Goal: Feedback & Contribution: Leave review/rating

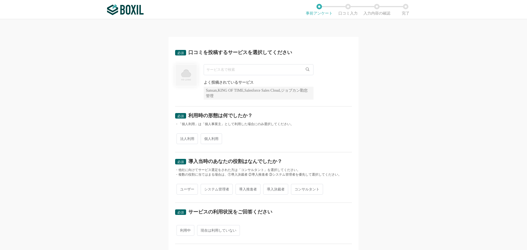
click at [222, 71] on input "text" at bounding box center [259, 69] width 110 height 11
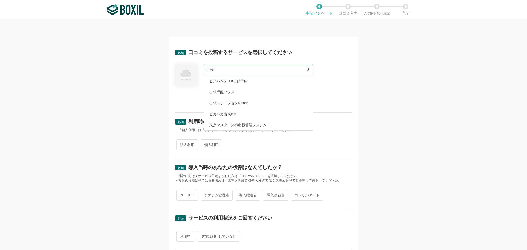
click at [219, 90] on li "出張手配プラス" at bounding box center [258, 92] width 109 height 11
type input "出張手配プラス"
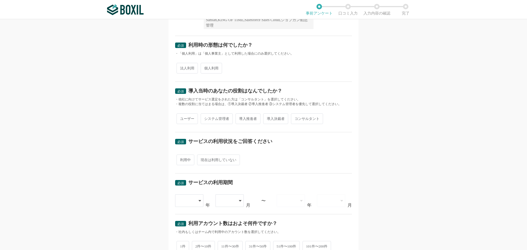
scroll to position [23, 0]
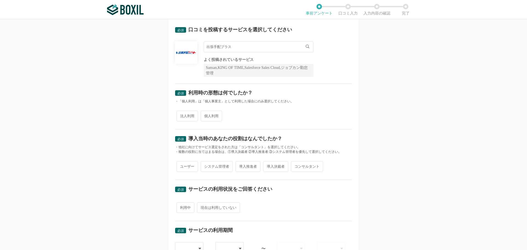
click at [185, 118] on span "法人利用" at bounding box center [187, 116] width 21 height 11
click at [182, 115] on input "法人利用" at bounding box center [180, 113] width 4 height 4
radio input "true"
click at [184, 168] on span "ユーザー" at bounding box center [187, 166] width 21 height 11
click at [182, 166] on input "ユーザー" at bounding box center [180, 164] width 4 height 4
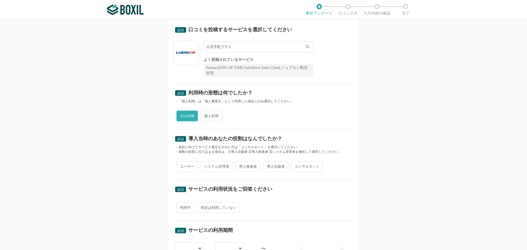
radio input "true"
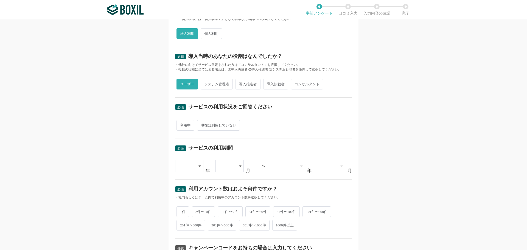
click at [185, 127] on span "利用中" at bounding box center [186, 125] width 18 height 11
click at [182, 124] on input "利用中" at bounding box center [180, 123] width 4 height 4
radio input "true"
click at [194, 166] on div at bounding box center [189, 166] width 29 height 13
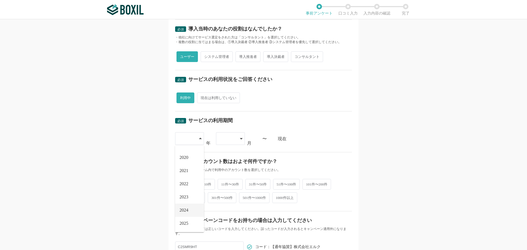
click at [183, 212] on span "2024" at bounding box center [184, 210] width 9 height 4
click at [240, 141] on icon at bounding box center [241, 138] width 3 height 4
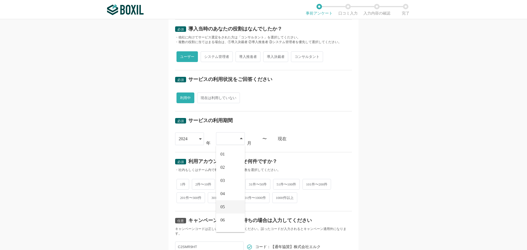
click at [225, 208] on li "05" at bounding box center [230, 206] width 29 height 13
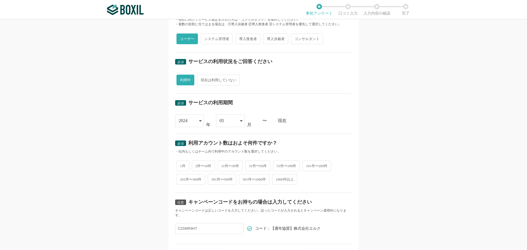
scroll to position [160, 0]
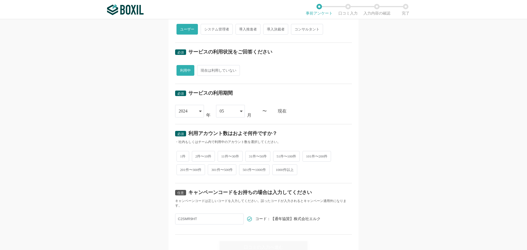
click at [196, 155] on span "2件〜10件" at bounding box center [203, 156] width 23 height 11
click at [196, 155] on input "2件〜10件" at bounding box center [195, 154] width 4 height 4
radio input "true"
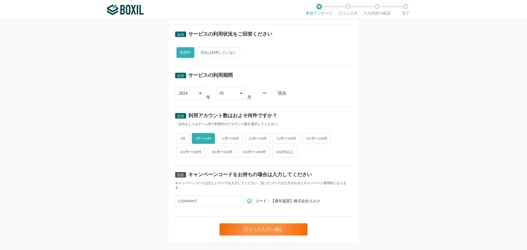
scroll to position [188, 0]
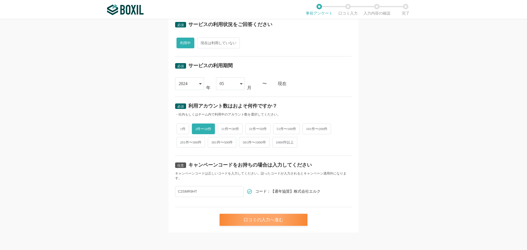
click at [248, 217] on div "口コミの入力へ進む" at bounding box center [264, 220] width 88 height 12
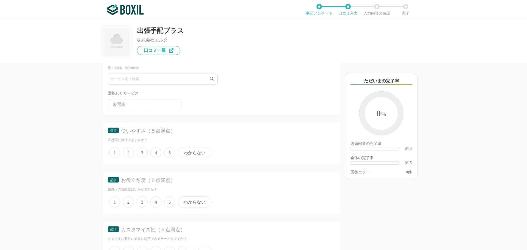
scroll to position [55, 0]
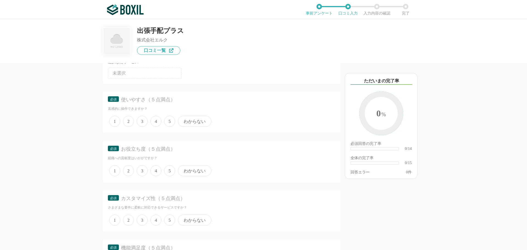
click at [157, 122] on span "4" at bounding box center [155, 121] width 11 height 11
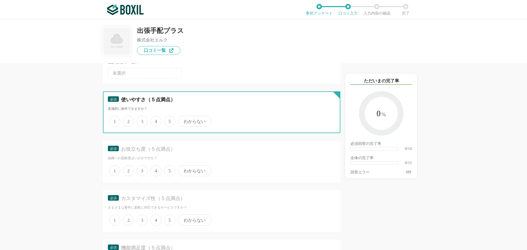
click at [155, 120] on input "4" at bounding box center [154, 119] width 4 height 4
radio input "true"
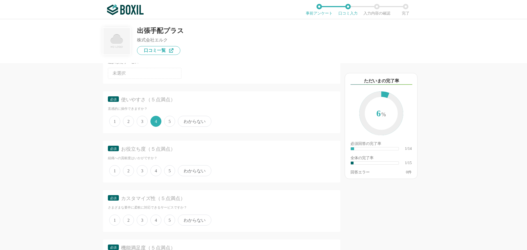
click at [169, 174] on span "5" at bounding box center [169, 170] width 11 height 11
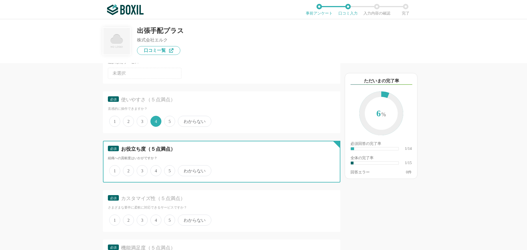
click at [169, 170] on input "5" at bounding box center [168, 168] width 4 height 4
radio input "true"
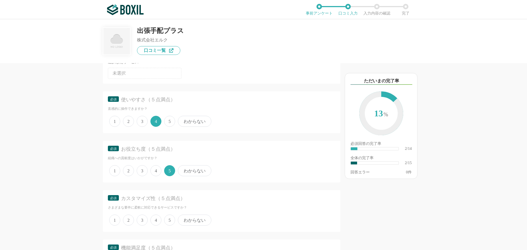
click at [158, 220] on span "4" at bounding box center [155, 220] width 11 height 11
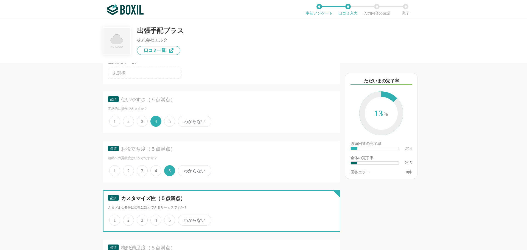
click at [155, 219] on input "4" at bounding box center [154, 218] width 4 height 4
radio input "true"
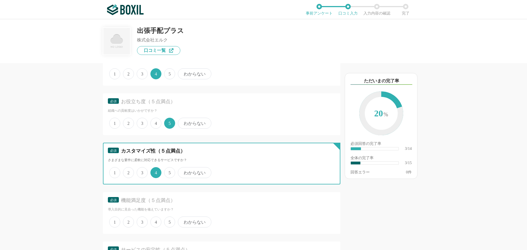
scroll to position [137, 0]
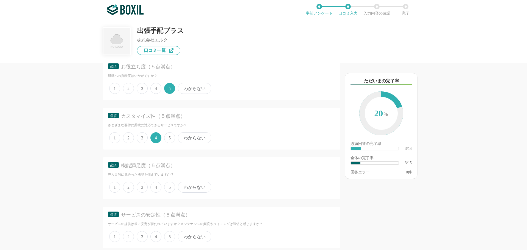
click at [170, 188] on span "5" at bounding box center [169, 187] width 11 height 11
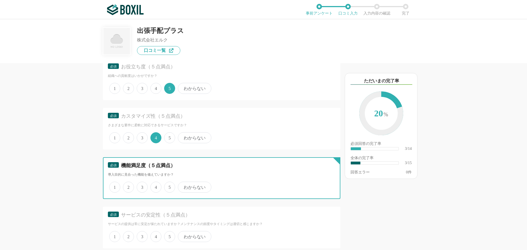
click at [169, 186] on input "5" at bounding box center [168, 185] width 4 height 4
radio input "true"
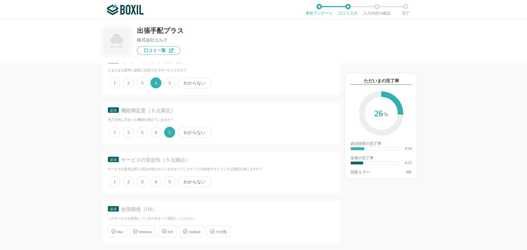
click at [170, 185] on span "5" at bounding box center [169, 181] width 11 height 11
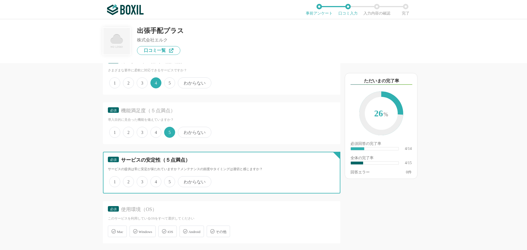
click at [169, 181] on input "5" at bounding box center [168, 179] width 4 height 4
radio input "true"
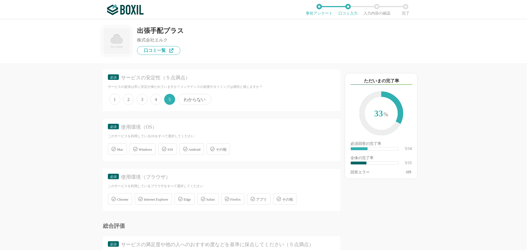
click at [145, 153] on div "Windows" at bounding box center [143, 149] width 26 height 12
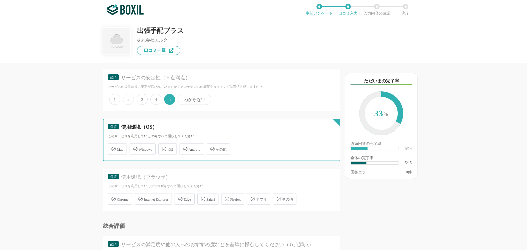
click at [134, 148] on input "Windows" at bounding box center [133, 146] width 4 height 4
checkbox input "true"
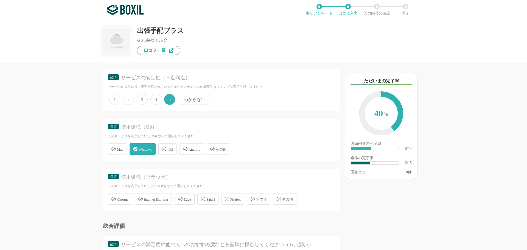
click at [129, 203] on div "Chrome" at bounding box center [120, 199] width 24 height 12
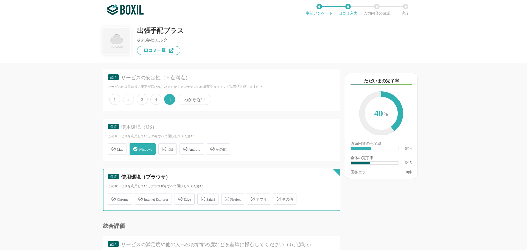
click at [113, 198] on input "Chrome" at bounding box center [111, 196] width 4 height 4
checkbox input "true"
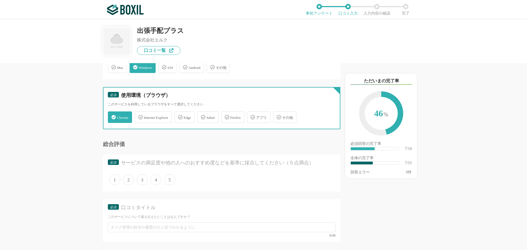
scroll to position [357, 0]
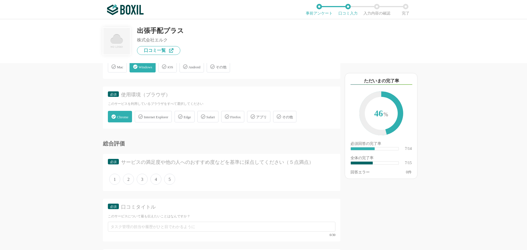
click at [157, 180] on span "4" at bounding box center [155, 179] width 11 height 11
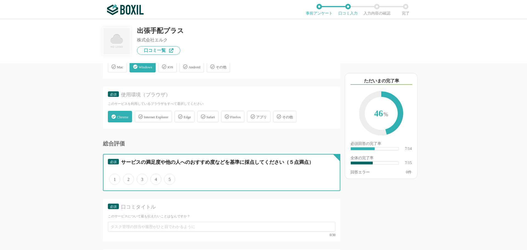
click at [155, 178] on input "4" at bounding box center [154, 177] width 4 height 4
radio input "true"
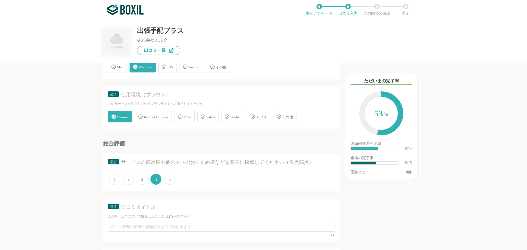
click at [172, 180] on span "5" at bounding box center [169, 179] width 11 height 11
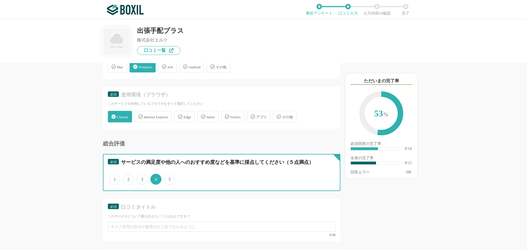
click at [169, 178] on input "5" at bounding box center [168, 177] width 4 height 4
radio input "true"
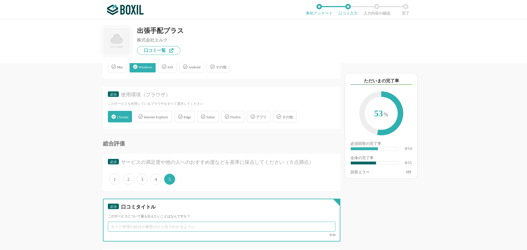
click at [127, 224] on input "text" at bounding box center [222, 227] width 228 height 10
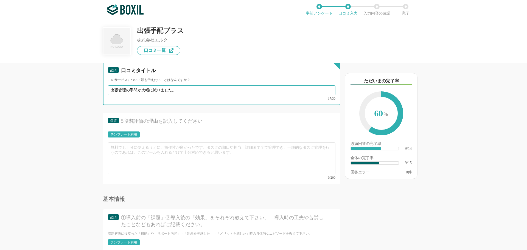
scroll to position [494, 0]
type input "出張管理の手間が大幅に減りました。"
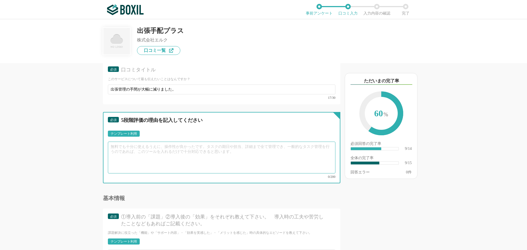
click at [144, 149] on textarea at bounding box center [222, 158] width 228 height 32
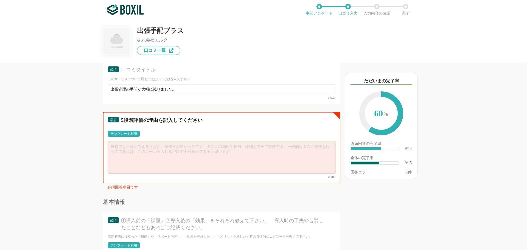
click at [134, 146] on textarea at bounding box center [222, 158] width 228 height 32
type textarea "し"
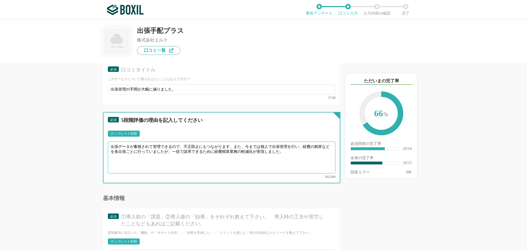
type textarea "出張データが蓄積されて管理できるので、不正防止にもつながります。また、今までは個人で出張管理を行い、経費の精算などを各出張ごとに行っていましたが、一括で請求で…"
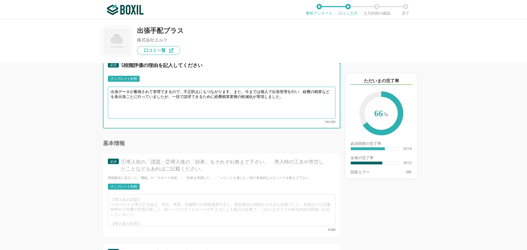
scroll to position [577, 0]
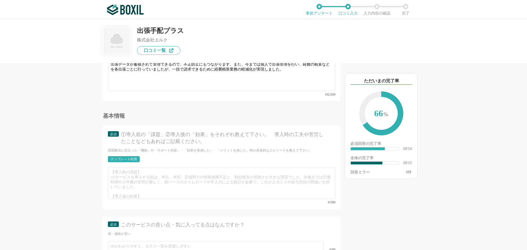
click at [119, 158] on div "テンプレート利用" at bounding box center [124, 159] width 26 height 3
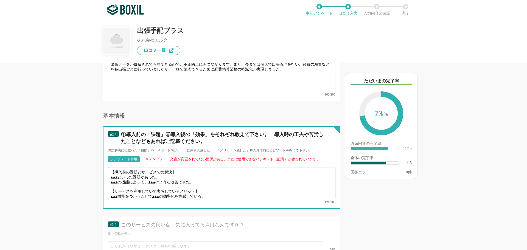
click at [122, 172] on textarea "【導入前の課題とサービスでの解決】 ▲▲▲といった課題があった。 ▲▲▲の機能によって、▲▲▲のような改善できた。 【サービスを利用していて実感しているメリッ…" at bounding box center [222, 183] width 228 height 32
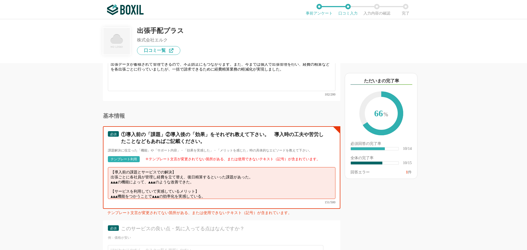
click at [235, 172] on textarea "【導入前の課題とサービスでの解決】 出張ごとに各社員が管理し経費を立て替え、後日精算するといった課題があった。 ▲▲▲の機能によって、▲▲▲のような改善できた…" at bounding box center [222, 183] width 228 height 32
click at [123, 177] on textarea "【導入前の課題とサービスでの解決】 出張ごとに各社員が管理し経費を立て替え、後日精算するといった手間があった。 ▲▲▲の機能によって、▲▲▲のような改善できた…" at bounding box center [222, 183] width 228 height 32
click at [210, 177] on textarea "【導入前の課題とサービスでの解決】 出張ごとに各社員が管理し経費を立て替え、後日精算するといった手間があった。 一括精算の機能によって、▲▲▲のような改善でき…" at bounding box center [222, 183] width 228 height 32
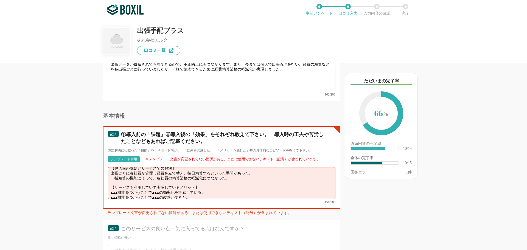
drag, startPoint x: 209, startPoint y: 189, endPoint x: 109, endPoint y: 185, distance: 99.5
click at [109, 185] on textarea "【導入前の課題とサービスでの解決】 出張ごとに各社員が管理し経費を立て替え、後日精算するといった手間があった。 一括精算の機能によって、各社員の精算業務の軽減…" at bounding box center [222, 183] width 228 height 32
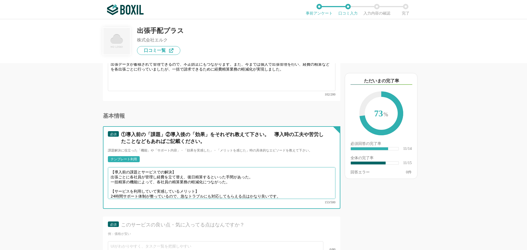
scroll to position [659, 0]
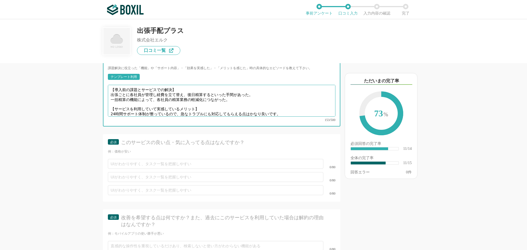
type textarea "【導入前の課題とサービスでの解決】 出張ごとに各社員が管理し経費を立て替え、後日精算するといった手間があった。 一括精算の機能によって、各社員の精算業務の軽減…"
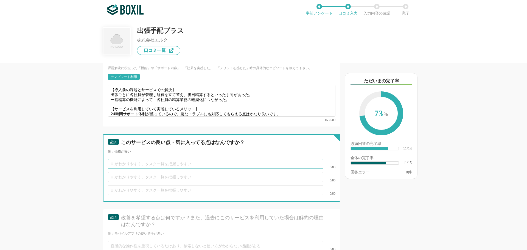
click at [132, 159] on input "text" at bounding box center [216, 164] width 216 height 10
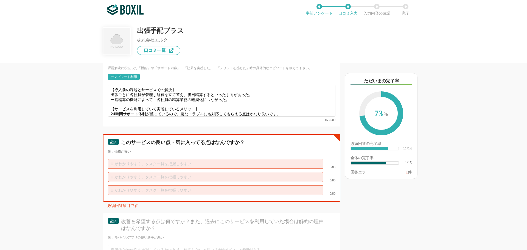
click at [121, 159] on input "text" at bounding box center [216, 164] width 216 height 10
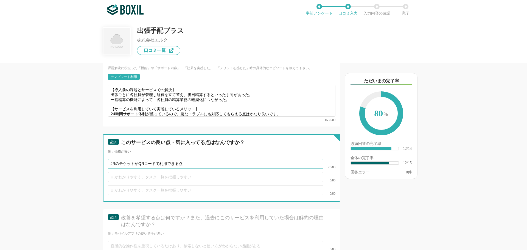
type input "JRのチケットがQRコードで利用できる点"
click at [120, 172] on input "text" at bounding box center [216, 177] width 216 height 10
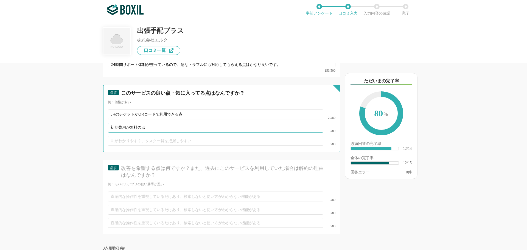
scroll to position [741, 0]
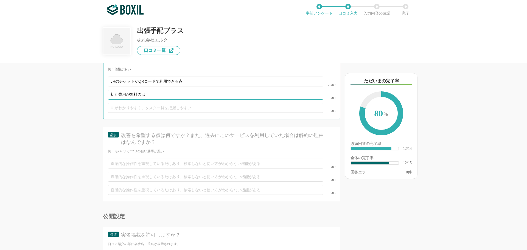
type input "初期費用が無料の点"
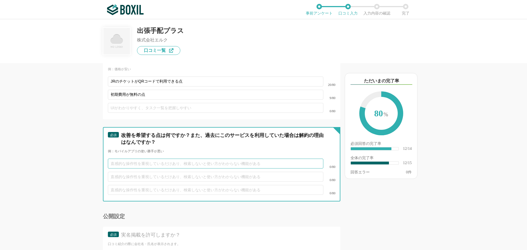
click at [137, 159] on input "text" at bounding box center [216, 164] width 216 height 10
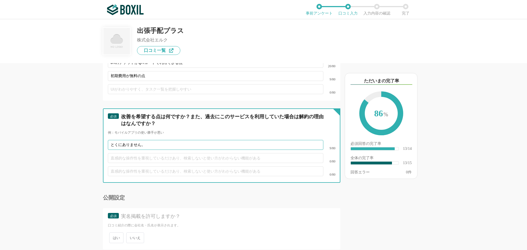
scroll to position [782, 0]
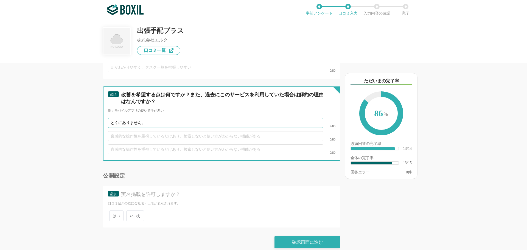
type input "とくにありません。"
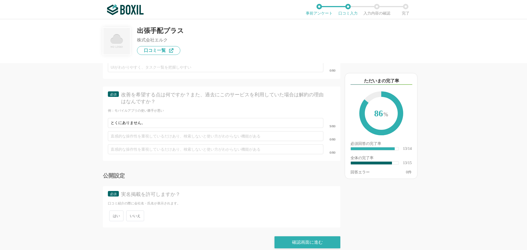
click at [140, 212] on span "いいえ" at bounding box center [135, 216] width 18 height 11
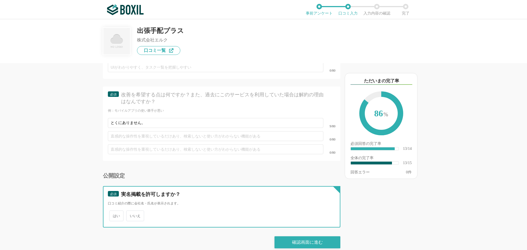
click at [131, 212] on input "いいえ" at bounding box center [130, 213] width 4 height 4
radio input "true"
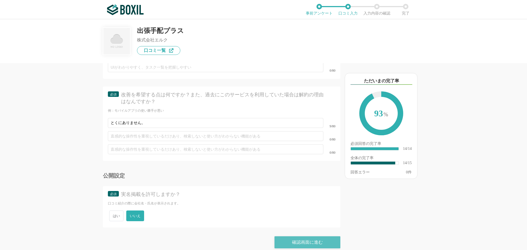
click at [310, 236] on div "確認画面に進む" at bounding box center [308, 242] width 66 height 12
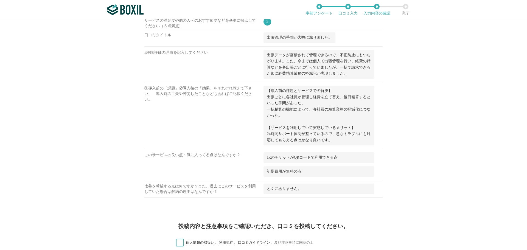
scroll to position [357, 0]
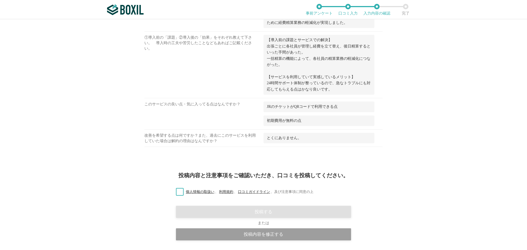
click at [175, 193] on label "個人情報の取扱い 、 利用規約 、 口コミガイドライン 、 及び注意事項に同意の上" at bounding box center [243, 192] width 142 height 6
click at [0, 0] on input "個人情報の取扱い 、 利用規約 、 口コミガイドライン 、 及び注意事項に同意の上" at bounding box center [0, 0] width 0 height 0
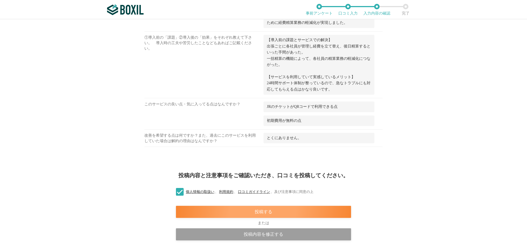
click at [242, 212] on div "投稿する" at bounding box center [263, 212] width 175 height 12
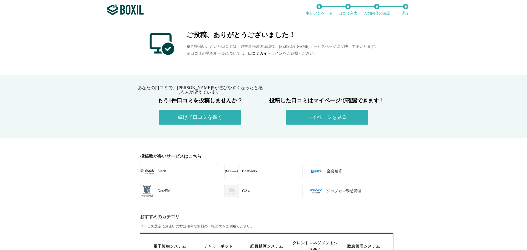
click at [211, 118] on button "続けて口コミを書く" at bounding box center [200, 117] width 82 height 15
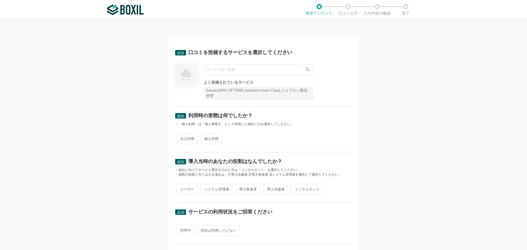
click at [217, 72] on input "text" at bounding box center [259, 69] width 110 height 11
paste input "Kiroku"
type input "Kiroku"
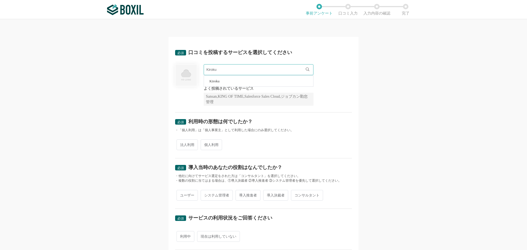
click at [218, 82] on span "Kiroku" at bounding box center [215, 81] width 10 height 4
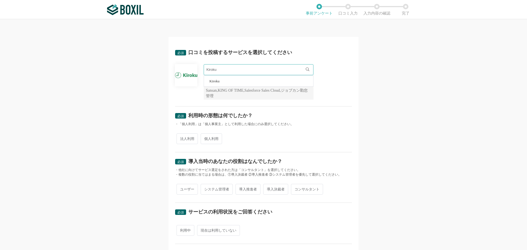
click at [185, 143] on span "法人利用" at bounding box center [187, 138] width 21 height 11
click at [182, 138] on input "法人利用" at bounding box center [180, 136] width 4 height 4
radio input "true"
click at [255, 189] on span "導入推進者" at bounding box center [248, 189] width 25 height 11
click at [241, 188] on input "導入推進者" at bounding box center [239, 187] width 4 height 4
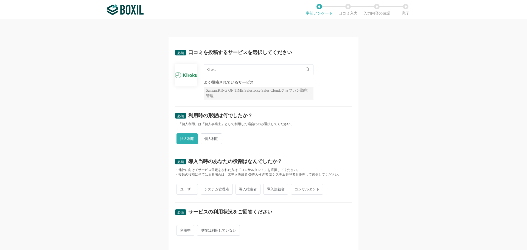
radio input "true"
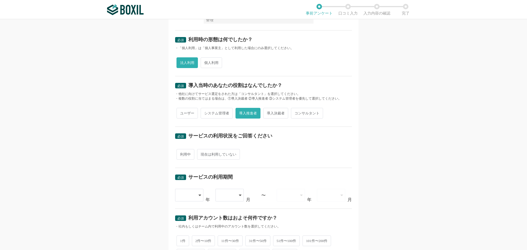
scroll to position [82, 0]
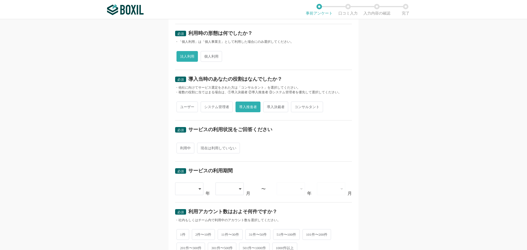
click at [208, 147] on span "現在は利用していない" at bounding box center [218, 148] width 43 height 11
click at [202, 147] on input "現在は利用していない" at bounding box center [201, 146] width 4 height 4
radio input "true"
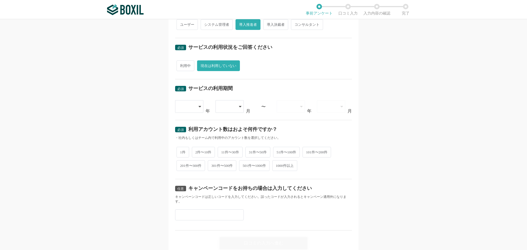
click at [196, 103] on div at bounding box center [189, 106] width 28 height 13
click at [187, 174] on li "2023" at bounding box center [189, 172] width 28 height 13
click at [236, 109] on div at bounding box center [230, 106] width 28 height 13
click at [225, 183] on li "06" at bounding box center [230, 188] width 28 height 13
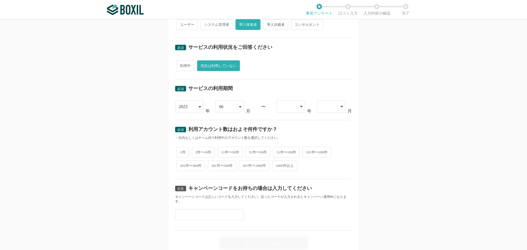
click at [300, 107] on icon at bounding box center [301, 106] width 3 height 4
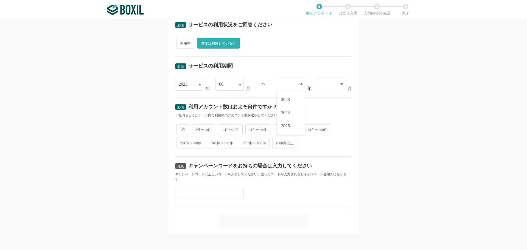
scroll to position [188, 0]
click at [289, 116] on li "2024" at bounding box center [291, 112] width 28 height 13
click at [326, 81] on div at bounding box center [329, 84] width 16 height 12
click at [322, 137] on span "04" at bounding box center [324, 139] width 4 height 4
click at [199, 127] on span "2件〜10件" at bounding box center [203, 129] width 23 height 11
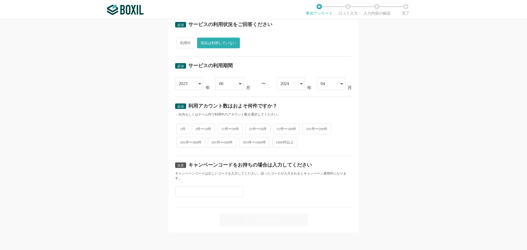
click at [197, 127] on input "2件〜10件" at bounding box center [195, 126] width 4 height 4
radio input "true"
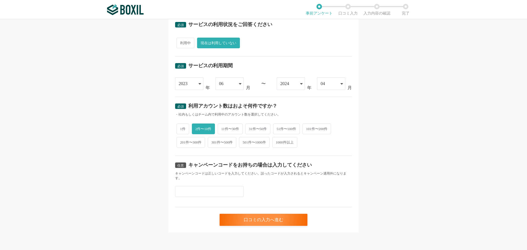
click at [217, 195] on input "text" at bounding box center [209, 191] width 69 height 11
paste input "B4EXPLV6"
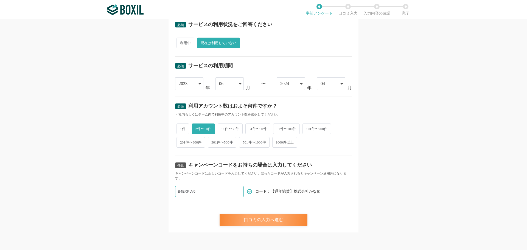
type input "B4EXPLV6"
click at [259, 217] on div "口コミの入力へ進む" at bounding box center [264, 220] width 88 height 12
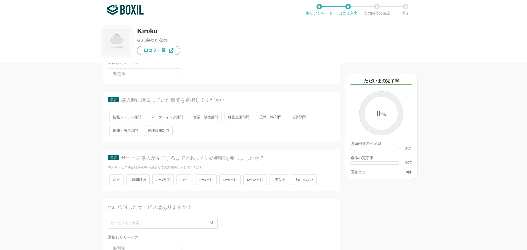
scroll to position [55, 0]
click at [199, 115] on span "営業・販売部門" at bounding box center [206, 116] width 32 height 11
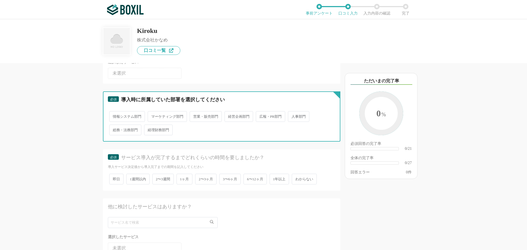
click at [195, 115] on input "営業・販売部門" at bounding box center [193, 114] width 4 height 4
radio input "true"
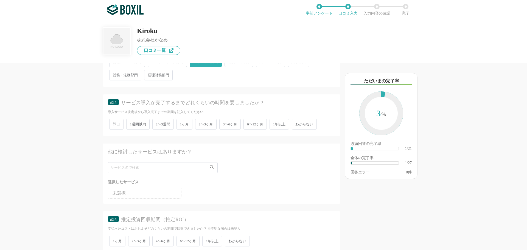
click at [137, 126] on span "1週間以内" at bounding box center [137, 124] width 23 height 11
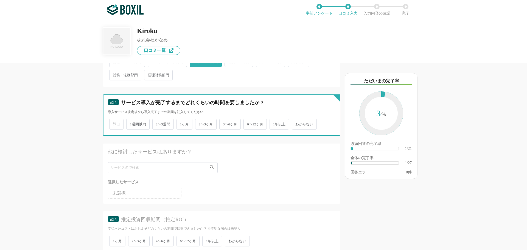
click at [131, 123] on input "1週間以内" at bounding box center [130, 122] width 4 height 4
radio input "true"
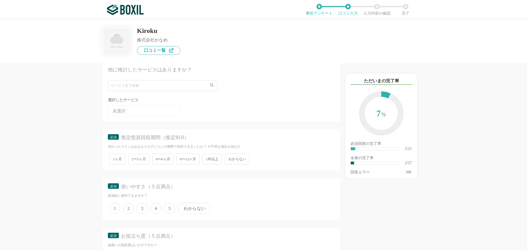
scroll to position [192, 0]
click at [135, 160] on span "2〜3ヶ月" at bounding box center [138, 159] width 21 height 11
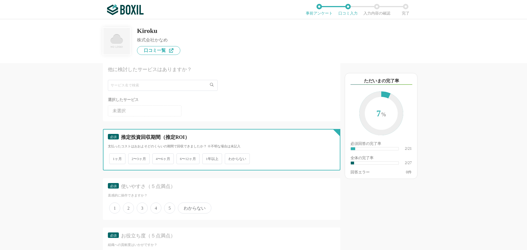
click at [133, 158] on input "2〜3ヶ月" at bounding box center [132, 156] width 4 height 4
radio input "true"
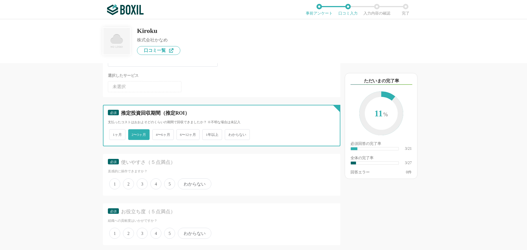
scroll to position [247, 0]
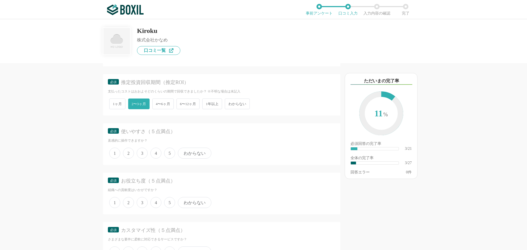
click at [154, 155] on span "4" at bounding box center [155, 153] width 11 height 11
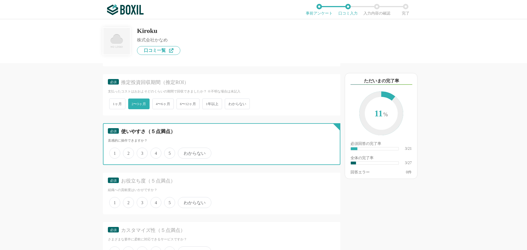
click at [154, 152] on input "4" at bounding box center [154, 151] width 4 height 4
radio input "true"
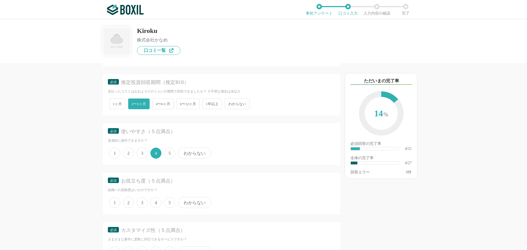
click at [157, 203] on span "4" at bounding box center [155, 202] width 11 height 11
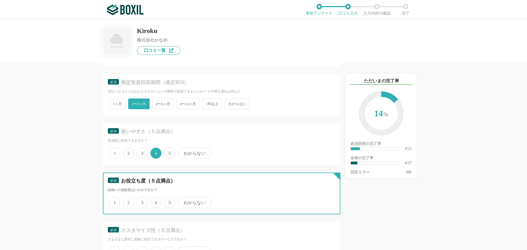
click at [155, 202] on input "4" at bounding box center [154, 200] width 4 height 4
radio input "true"
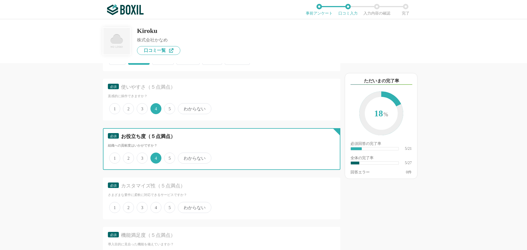
scroll to position [330, 0]
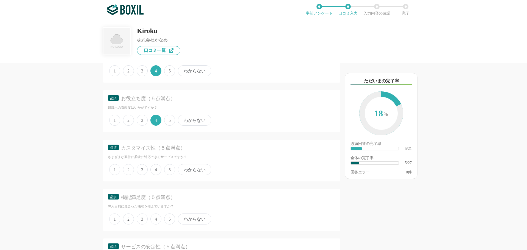
click at [155, 171] on span "4" at bounding box center [155, 169] width 11 height 11
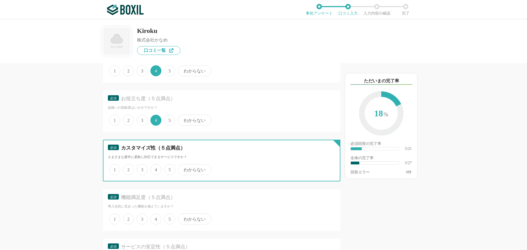
click at [155, 169] on input "4" at bounding box center [154, 167] width 4 height 4
radio input "true"
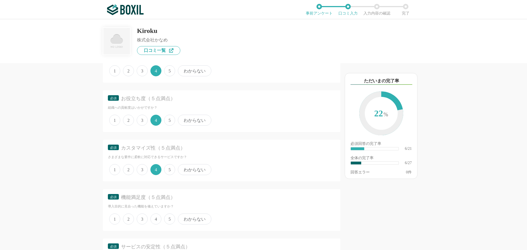
click at [170, 217] on span "5" at bounding box center [169, 219] width 11 height 11
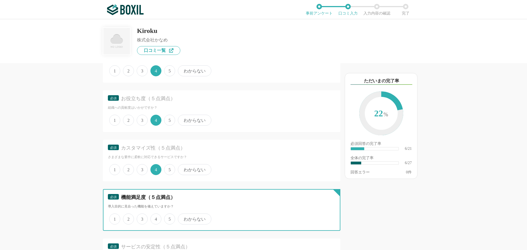
click at [169, 217] on input "5" at bounding box center [168, 216] width 4 height 4
radio input "true"
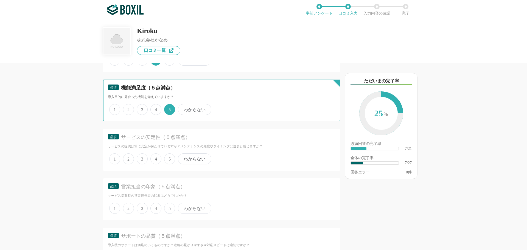
scroll to position [439, 0]
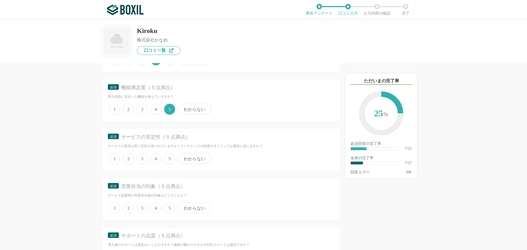
click at [169, 161] on span "5" at bounding box center [169, 158] width 11 height 11
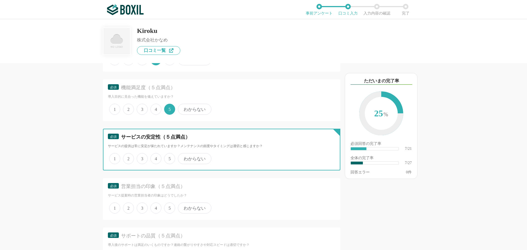
click at [169, 158] on input "5" at bounding box center [168, 156] width 4 height 4
radio input "true"
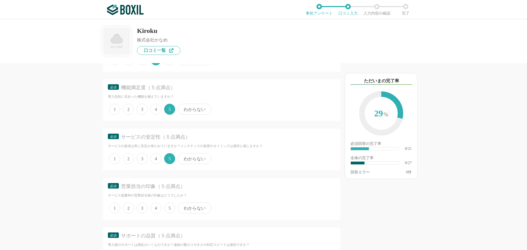
click at [155, 211] on span "4" at bounding box center [155, 208] width 11 height 11
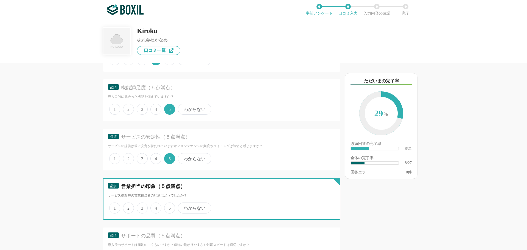
click at [155, 207] on input "4" at bounding box center [154, 205] width 4 height 4
radio input "true"
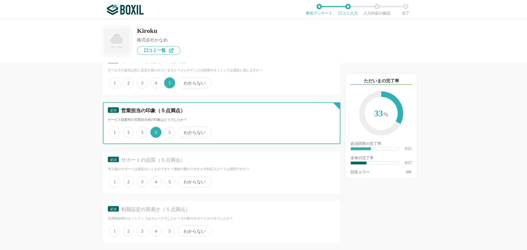
scroll to position [522, 0]
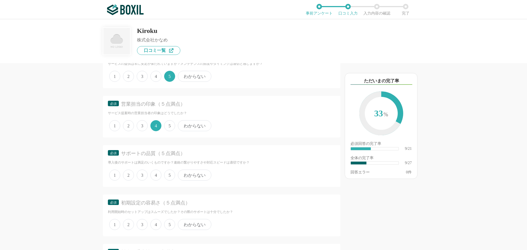
click at [155, 177] on span "4" at bounding box center [155, 175] width 11 height 11
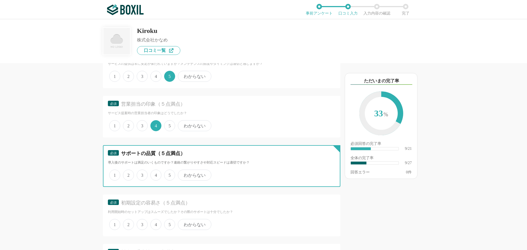
click at [155, 174] on input "4" at bounding box center [154, 173] width 4 height 4
radio input "true"
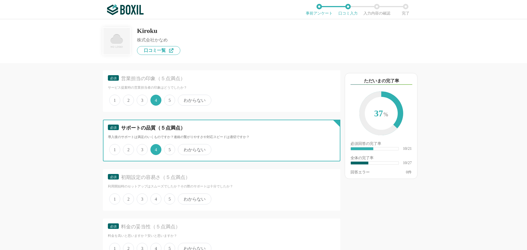
scroll to position [577, 0]
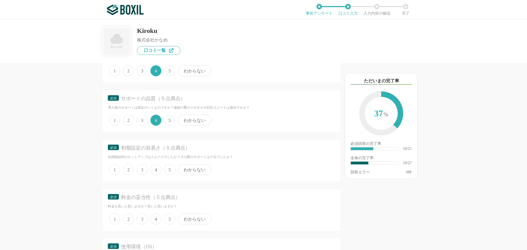
click at [156, 173] on span "4" at bounding box center [155, 169] width 11 height 11
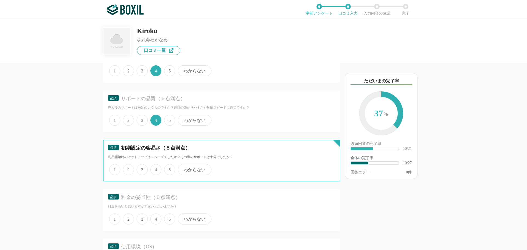
click at [155, 169] on input "4" at bounding box center [154, 167] width 4 height 4
radio input "true"
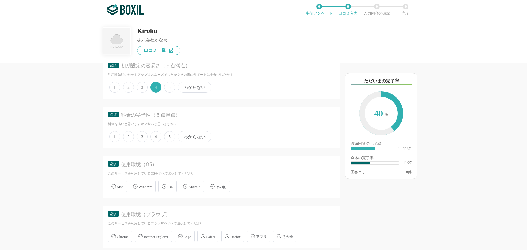
click at [160, 138] on span "4" at bounding box center [155, 136] width 11 height 11
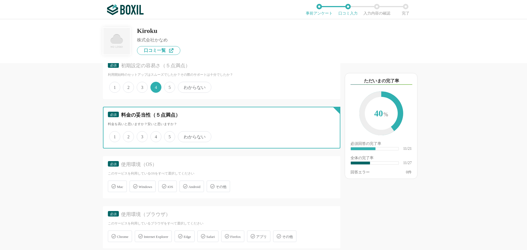
click at [155, 136] on input "4" at bounding box center [154, 134] width 4 height 4
radio input "true"
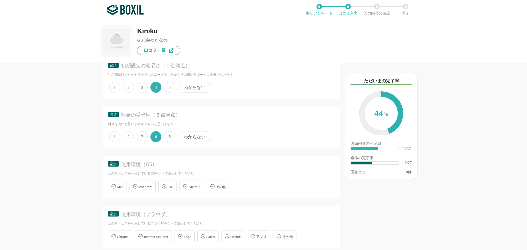
click at [143, 186] on span "Windows" at bounding box center [145, 187] width 13 height 4
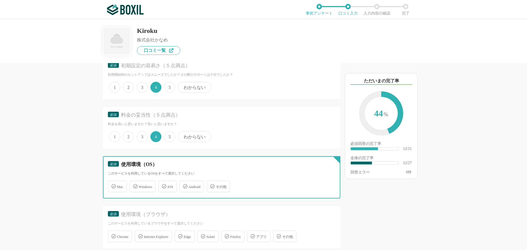
click at [134, 185] on input "Windows" at bounding box center [133, 184] width 4 height 4
checkbox input "true"
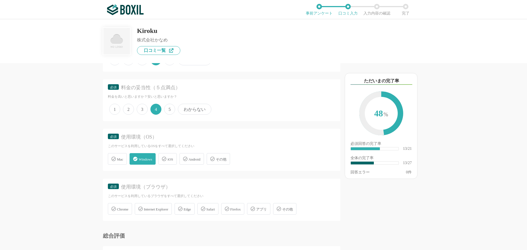
click at [129, 210] on span "Chrome" at bounding box center [123, 209] width 12 height 4
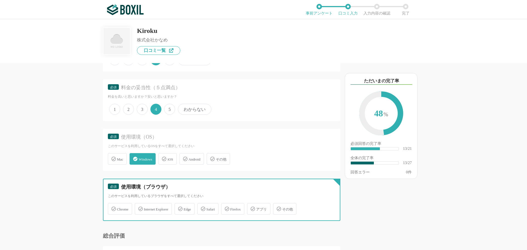
click at [113, 208] on input "Chrome" at bounding box center [111, 206] width 4 height 4
checkbox input "true"
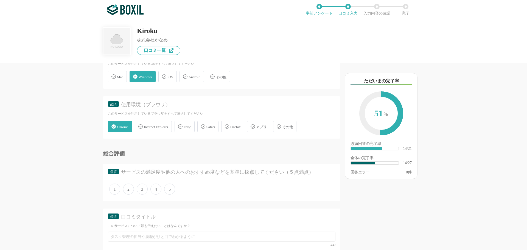
click at [166, 191] on span "5" at bounding box center [169, 189] width 11 height 11
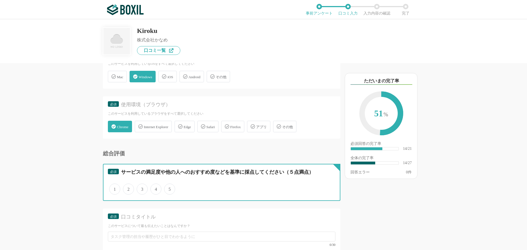
click at [166, 188] on input "5" at bounding box center [168, 187] width 4 height 4
radio input "true"
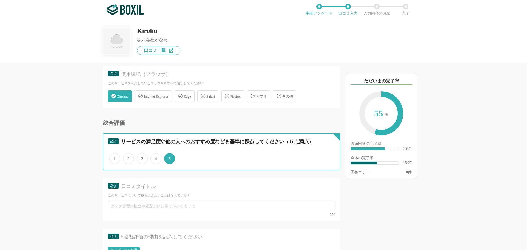
scroll to position [851, 0]
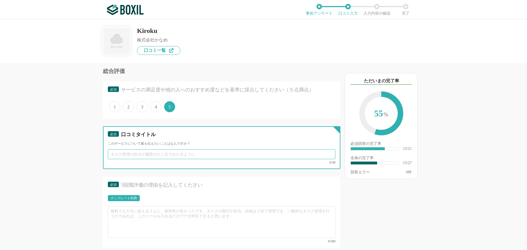
click at [137, 159] on input "text" at bounding box center [222, 154] width 228 height 10
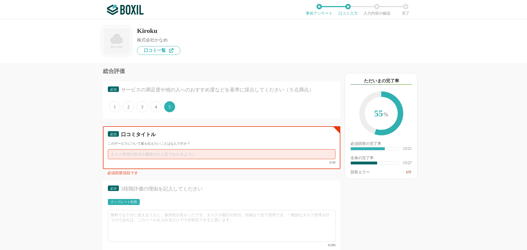
click at [129, 157] on input "text" at bounding box center [222, 154] width 228 height 10
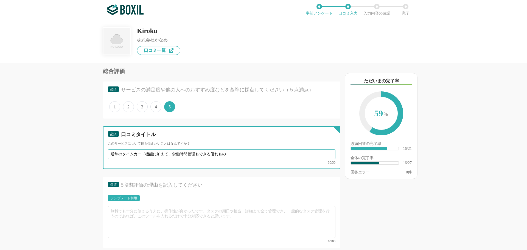
scroll to position [934, 0]
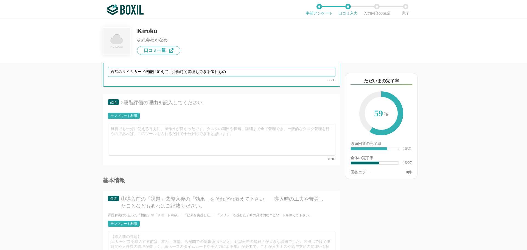
type input "通常のタイムカード機能に加えて、労働時間管理もできる優れもの"
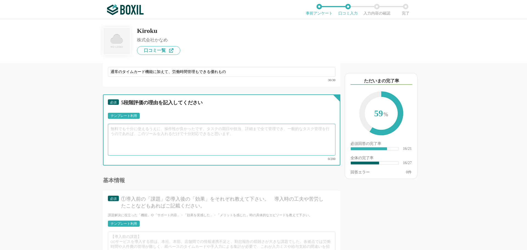
click at [147, 132] on textarea at bounding box center [222, 140] width 228 height 32
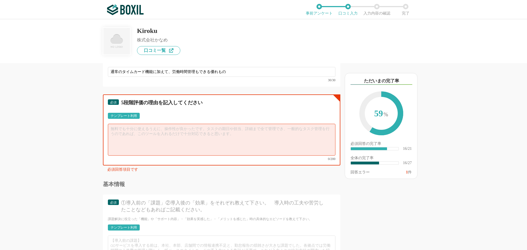
click at [117, 126] on textarea at bounding box center [222, 140] width 228 height 32
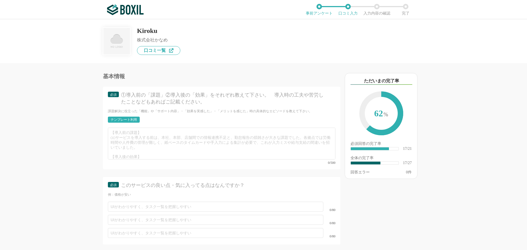
scroll to position [1071, 0]
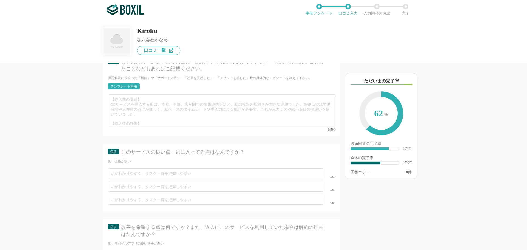
type textarea "パソコン上で勤怠の出退勤が操作できるのが便利です。また、スマホのアプリでも操作出来て、メモ機能もあります。他にもプロジェクトごとに経費や損益の確認が簡単にでき…"
click at [116, 85] on div "テンプレート利用" at bounding box center [124, 86] width 26 height 3
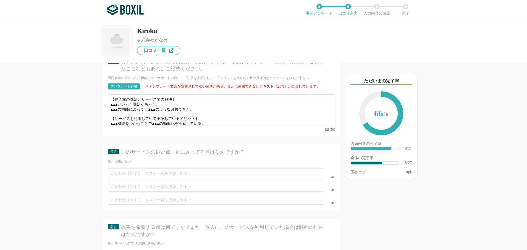
scroll to position [1153, 0]
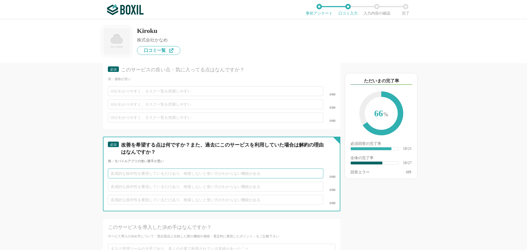
click at [117, 169] on input "text" at bounding box center [216, 174] width 216 height 10
type input "特にありません。"
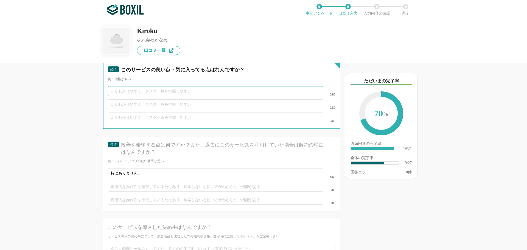
click at [127, 86] on input "text" at bounding box center [216, 91] width 216 height 10
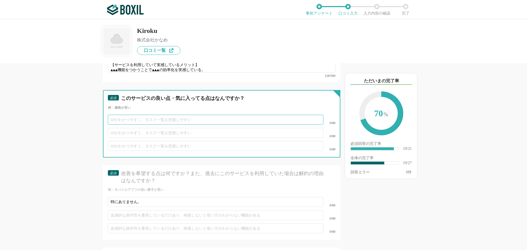
scroll to position [1044, 0]
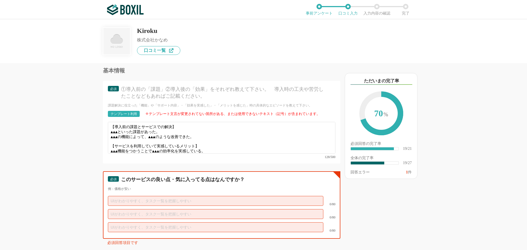
click at [124, 196] on input "text" at bounding box center [216, 201] width 216 height 10
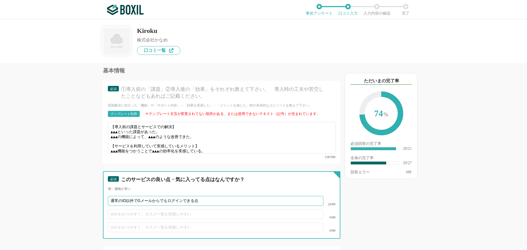
scroll to position [4, 0]
type input "通常のID以外でGメールからでもログインできる点"
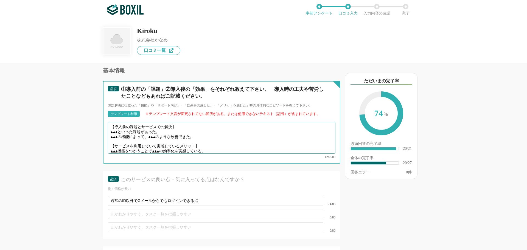
click at [123, 127] on textarea "【導入前の課題とサービスでの解決】 ▲▲▲といった課題があった。 ▲▲▲の機能によって、▲▲▲のような改善できた。 【サービスを利用していて実感しているメリッ…" at bounding box center [222, 138] width 228 height 32
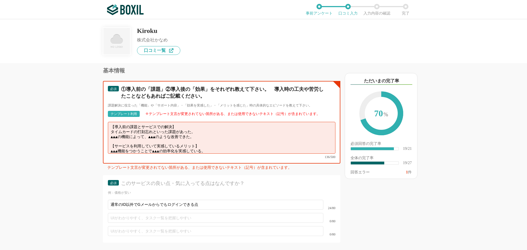
click at [201, 132] on textarea "【導入前の課題とサービスでの解決】 タイムカードの打刻忘れといった課題があった。 ▲▲▲の機能によって、▲▲▲のような改善できた。 【サービスを利用していて実…" at bounding box center [222, 138] width 228 height 32
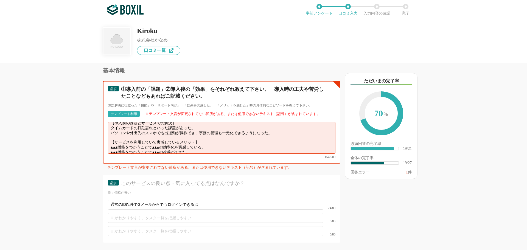
drag, startPoint x: 197, startPoint y: 145, endPoint x: 105, endPoint y: 140, distance: 92.1
click at [105, 140] on div "必須 ①導入前の「課題」②導入後の「効果」をそれぞれ教えて下さい。　導入時の工夫や苦労したことなどもあればご記載ください。 課題解決に役立った「機能」や「サポ…" at bounding box center [222, 122] width 238 height 83
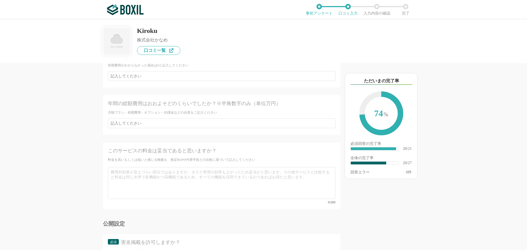
scroll to position [1428, 0]
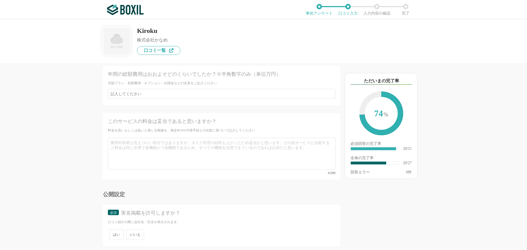
type textarea "【導入前の課題とサービスでの解決】 タイムカードの打刻忘れといった課題があった。 パソコンや外出先のスマホでも出退勤が操作でき、事務の管理も一元化できるように…"
click at [132, 229] on span "いいえ" at bounding box center [135, 234] width 18 height 11
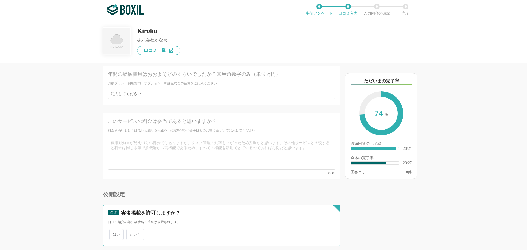
click at [131, 230] on input "いいえ" at bounding box center [130, 232] width 4 height 4
radio input "true"
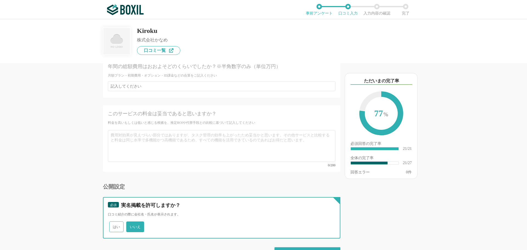
scroll to position [1440, 0]
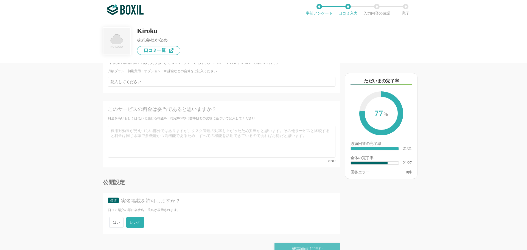
click at [295, 243] on div "確認画面に進む" at bounding box center [308, 249] width 66 height 12
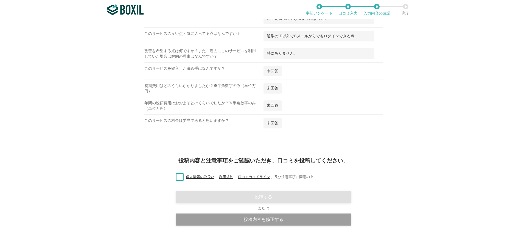
scroll to position [556, 0]
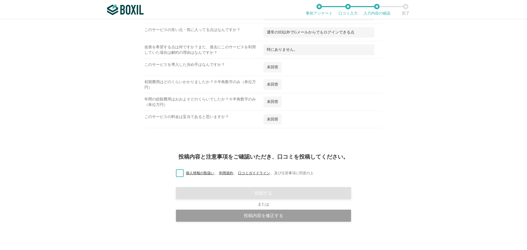
click at [179, 174] on label "個人情報の取扱い 、 利用規約 、 口コミガイドライン 、 及び注意事項に同意の上" at bounding box center [243, 174] width 142 height 6
click at [0, 0] on input "個人情報の取扱い 、 利用規約 、 口コミガイドライン 、 及び注意事項に同意の上" at bounding box center [0, 0] width 0 height 0
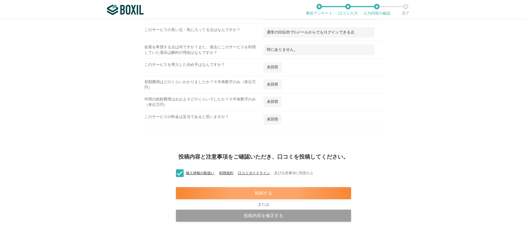
click at [221, 193] on div "投稿する" at bounding box center [263, 193] width 175 height 12
